Goal: Navigation & Orientation: Find specific page/section

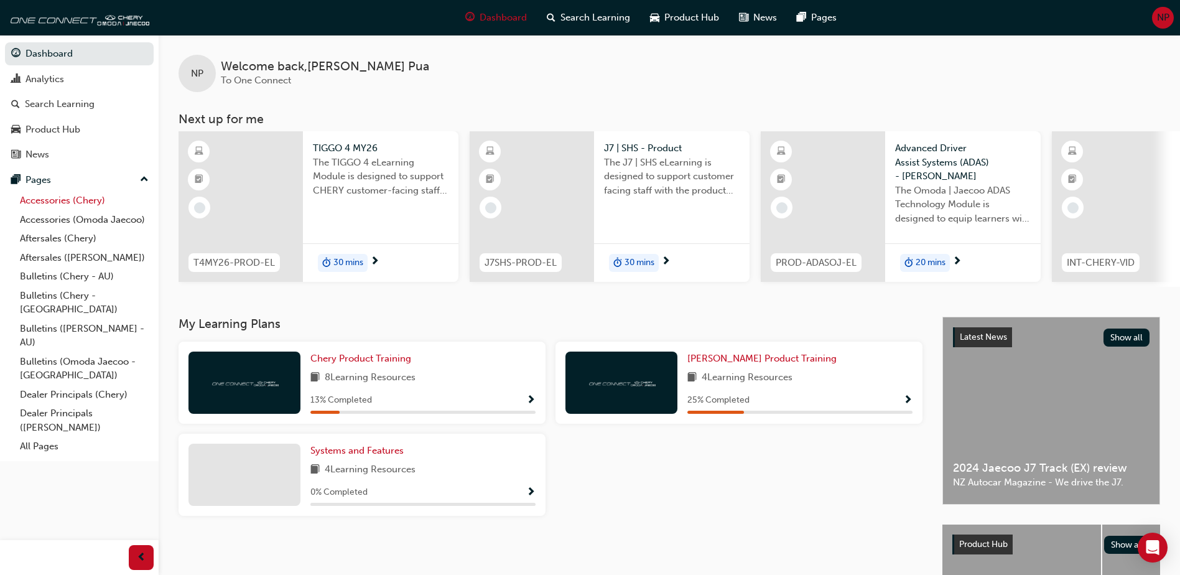
click at [91, 203] on link "Accessories (Chery)" at bounding box center [84, 200] width 139 height 19
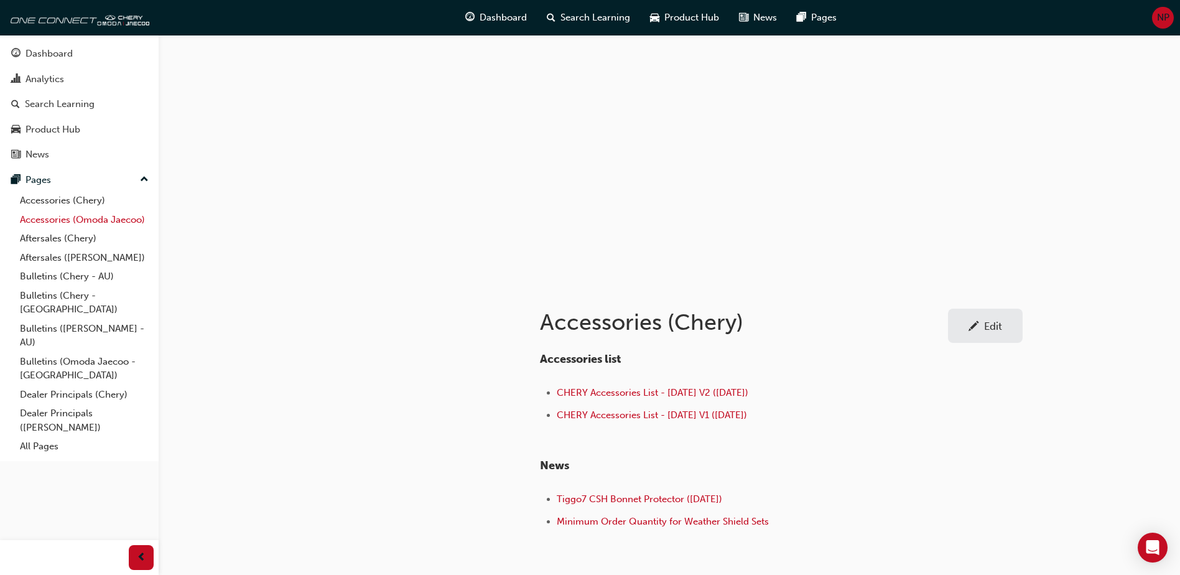
click at [108, 218] on link "Accessories (Omoda Jaecoo)" at bounding box center [84, 219] width 139 height 19
